Goal: Navigation & Orientation: Find specific page/section

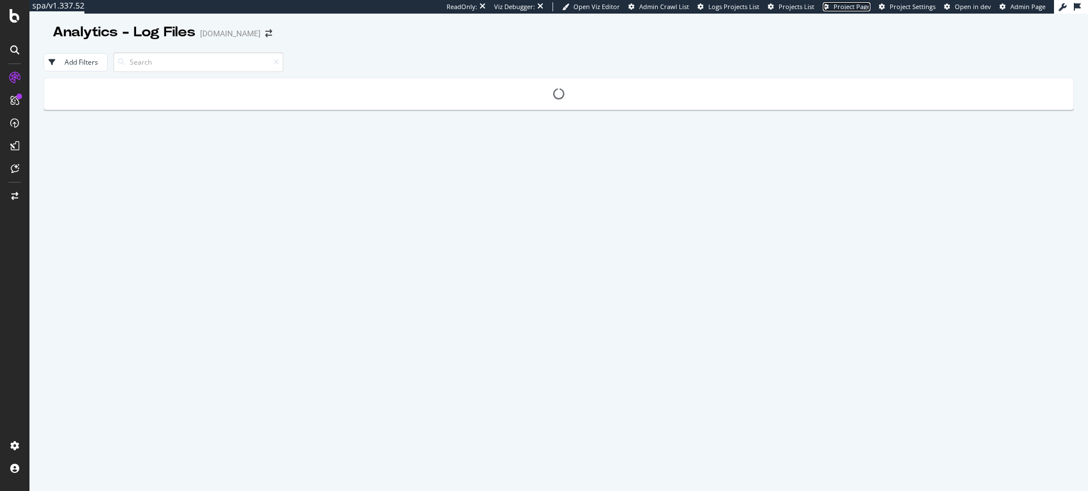
click at [863, 8] on span "Project Page" at bounding box center [851, 6] width 37 height 8
